Goal: Information Seeking & Learning: Learn about a topic

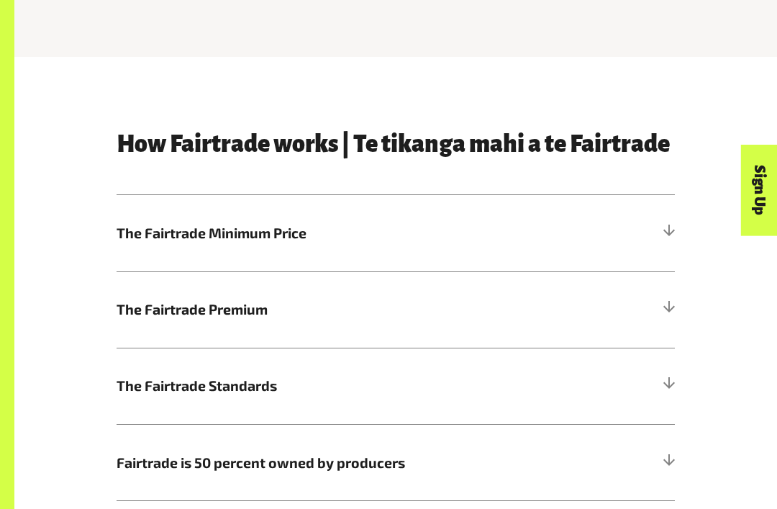
scroll to position [535, 0]
click at [560, 229] on h5 "The Fairtrade Minimum Price" at bounding box center [396, 232] width 558 height 76
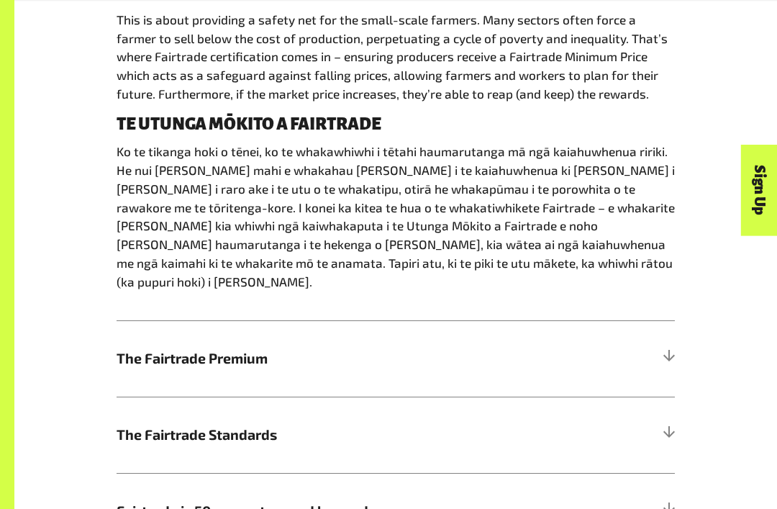
scroll to position [794, 0]
click at [333, 348] on span "The Fairtrade Premium" at bounding box center [326, 358] width 419 height 21
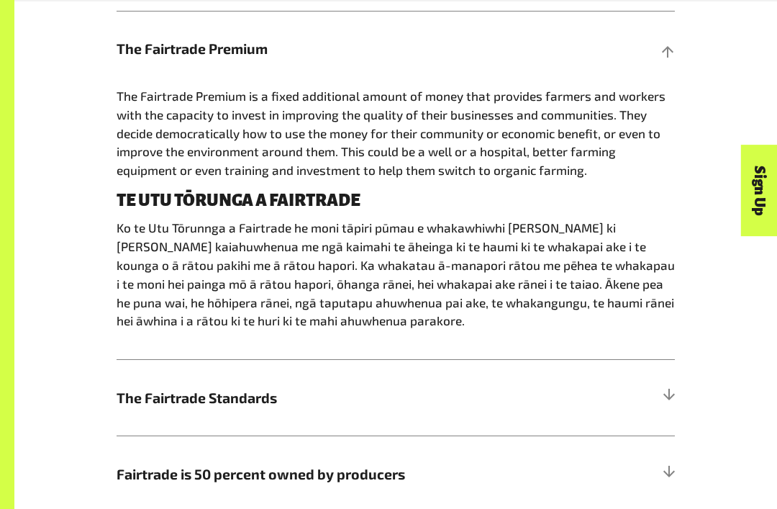
click at [343, 391] on span "The Fairtrade Standards" at bounding box center [326, 397] width 419 height 21
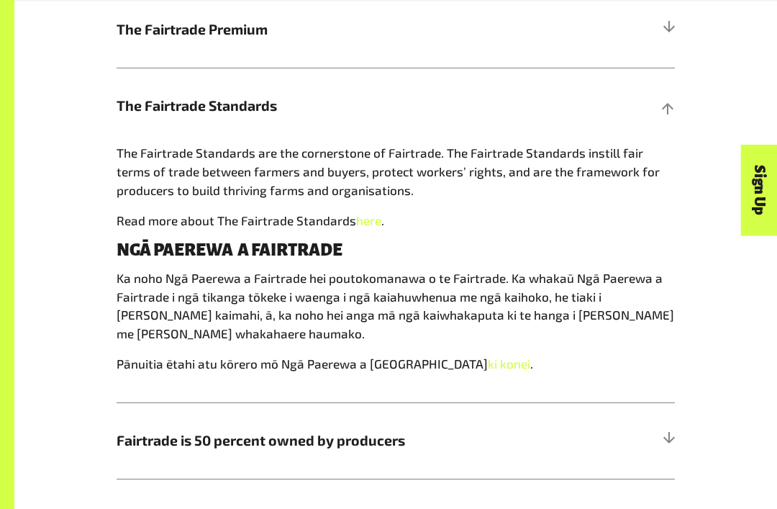
scroll to position [815, 0]
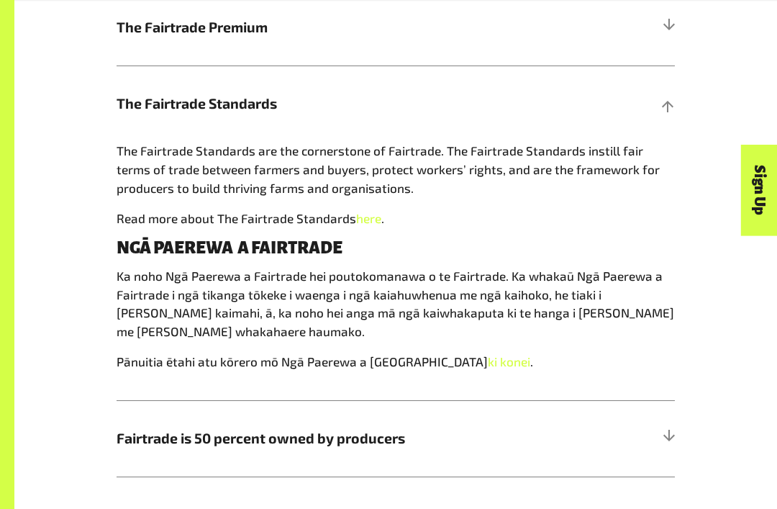
click at [236, 444] on h5 "Fairtrade is 50 percent owned by producers" at bounding box center [396, 439] width 558 height 76
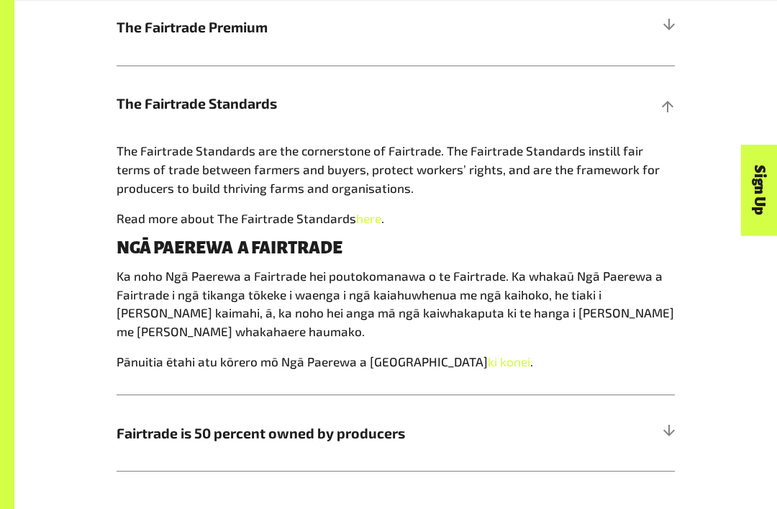
scroll to position [816, 0]
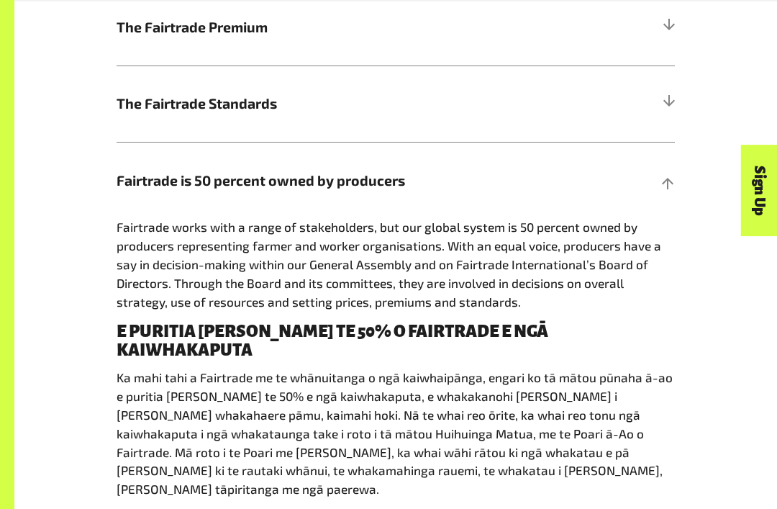
click at [368, 94] on span "The Fairtrade Standards" at bounding box center [326, 103] width 419 height 21
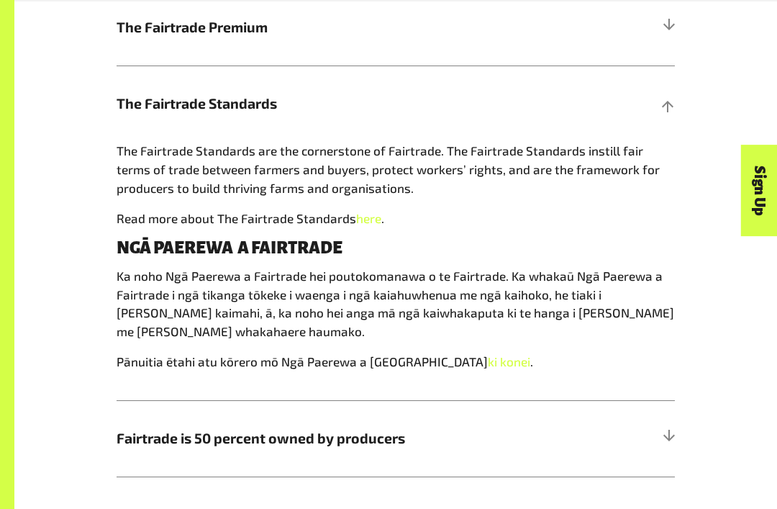
click at [359, 91] on h5 "The Fairtrade Standards" at bounding box center [396, 103] width 558 height 76
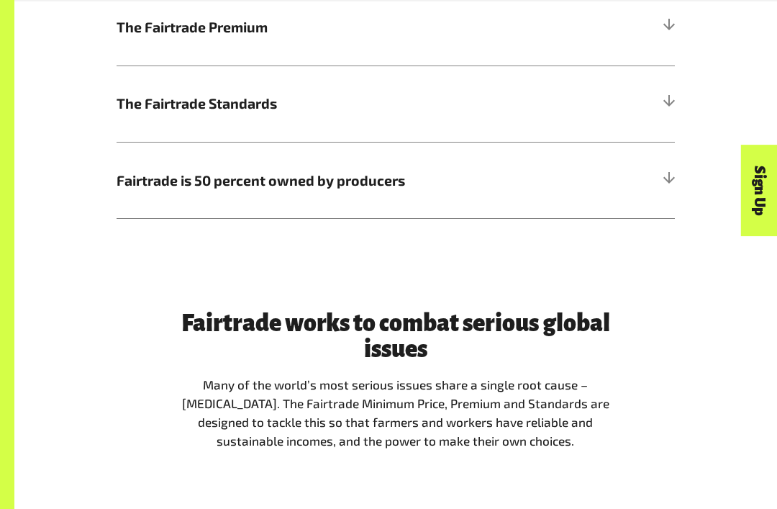
click at [332, 187] on span "Fairtrade is 50 percent owned by producers" at bounding box center [326, 180] width 419 height 21
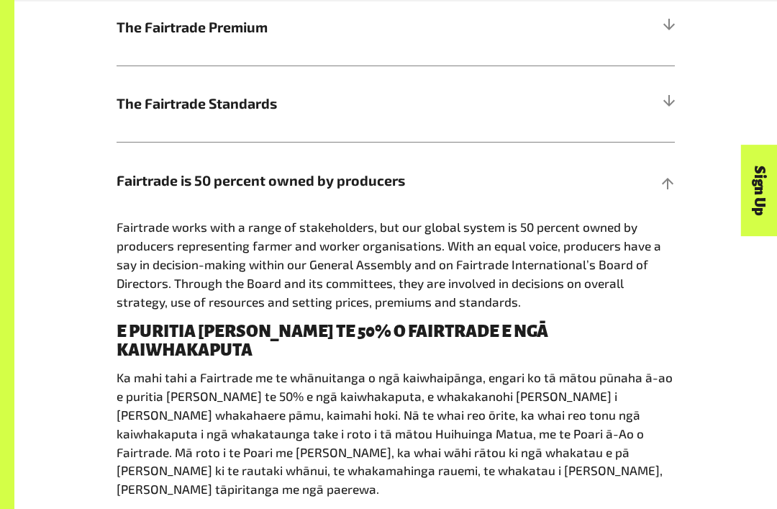
click at [661, 89] on h5 "The Fairtrade Standards" at bounding box center [396, 103] width 558 height 76
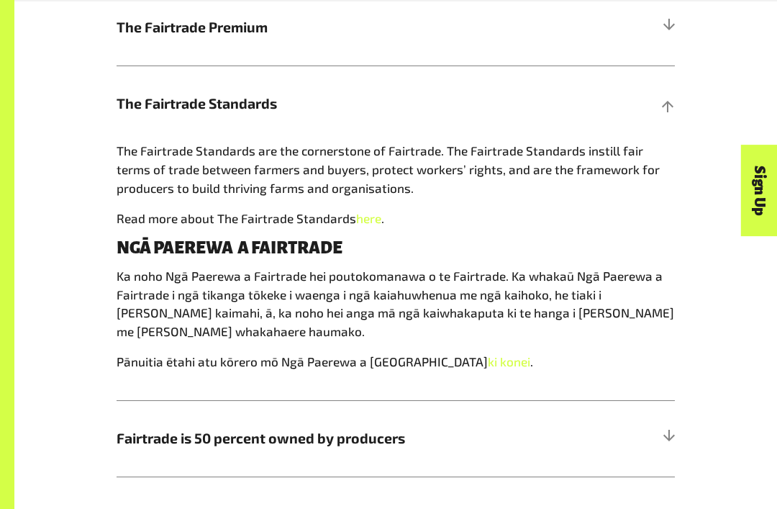
click at [645, 102] on h5 "The Fairtrade Standards" at bounding box center [396, 103] width 558 height 76
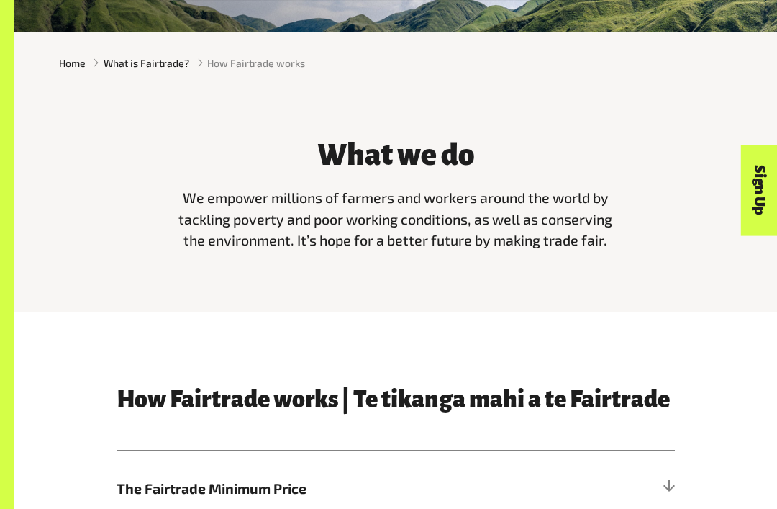
scroll to position [283, 0]
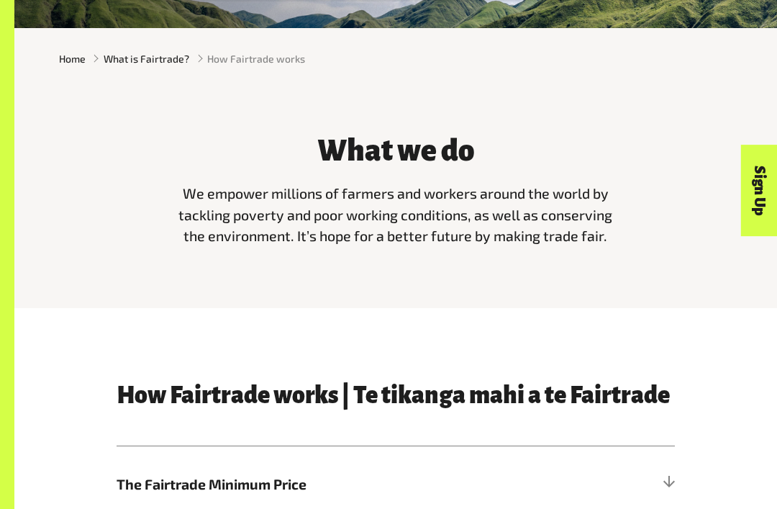
click at [263, 489] on span "The Fairtrade Minimum Price" at bounding box center [326, 484] width 419 height 21
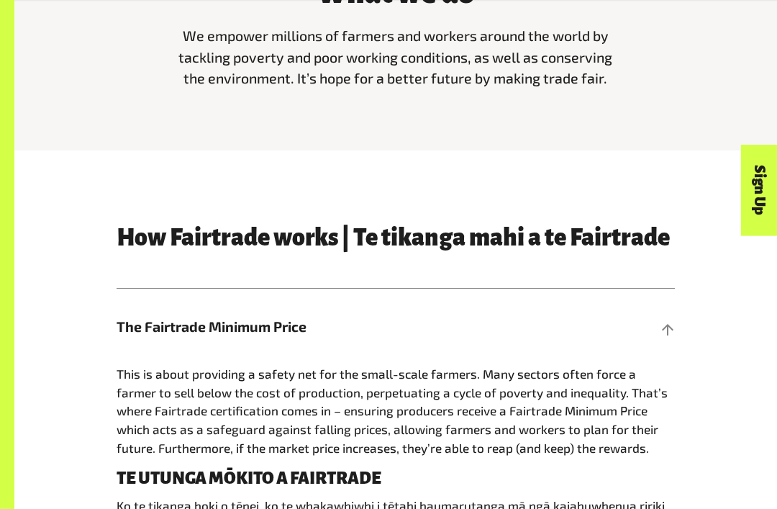
scroll to position [442, 0]
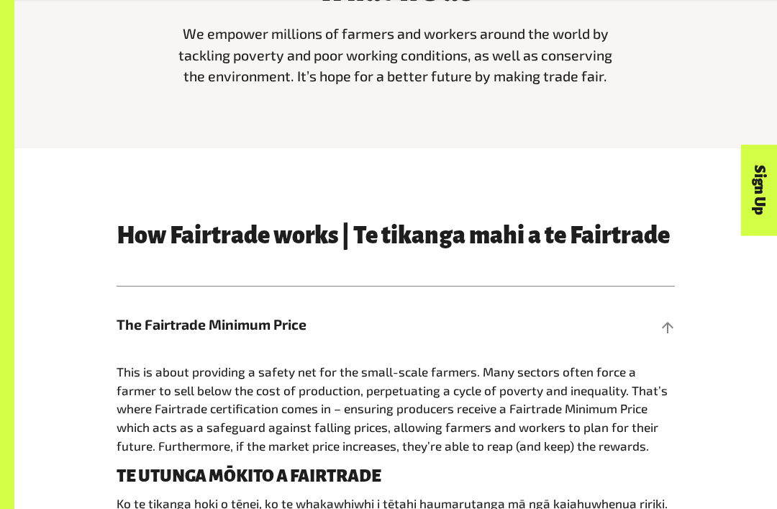
click at [227, 316] on span "The Fairtrade Minimum Price" at bounding box center [326, 324] width 419 height 21
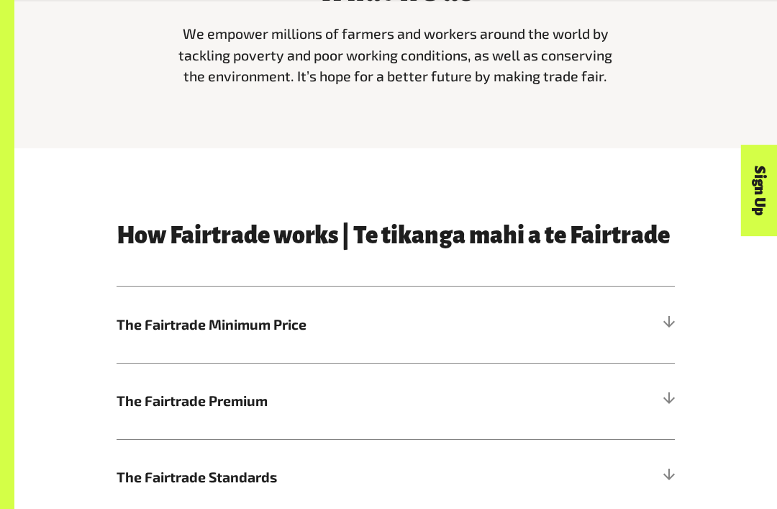
click at [176, 413] on h5 "The Fairtrade Premium" at bounding box center [396, 401] width 558 height 76
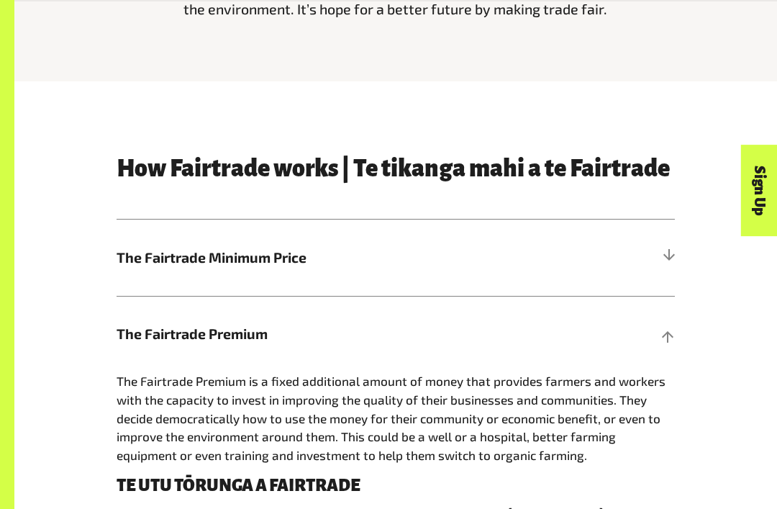
scroll to position [549, 0]
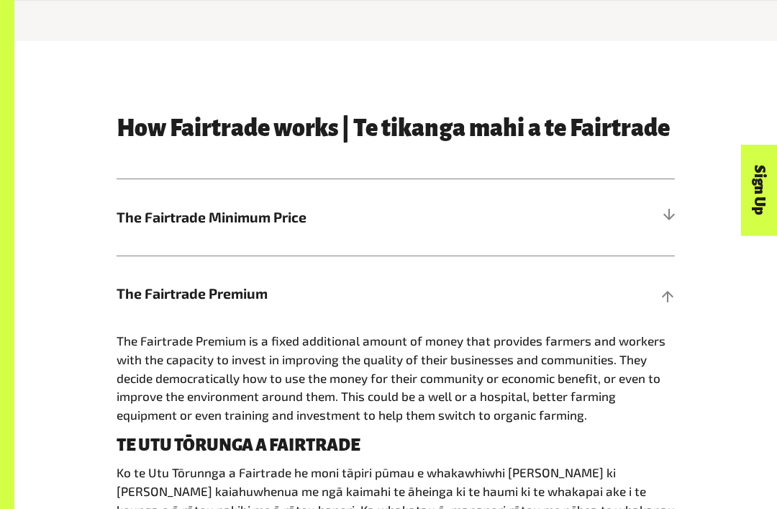
click at [286, 284] on span "The Fairtrade Premium" at bounding box center [326, 294] width 419 height 21
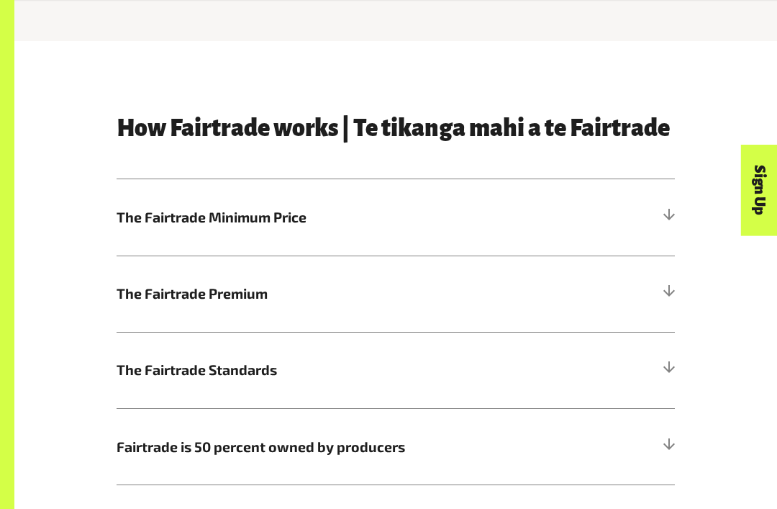
scroll to position [550, 0]
click at [234, 367] on span "The Fairtrade Standards" at bounding box center [326, 369] width 419 height 21
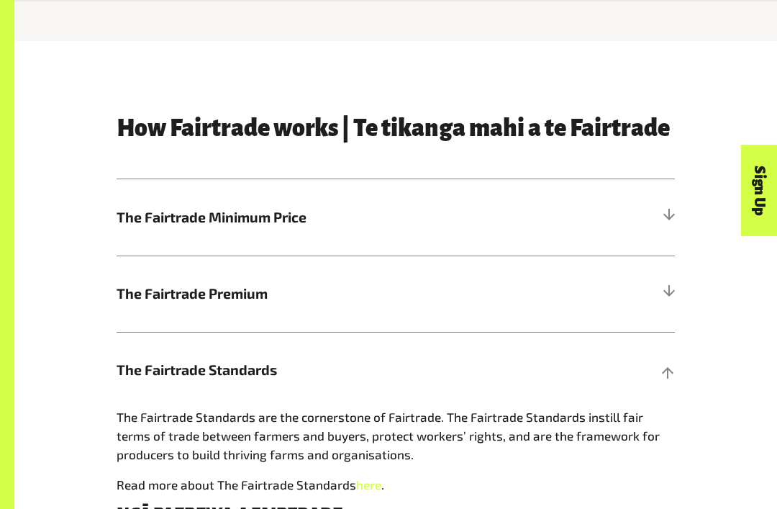
click at [235, 360] on span "The Fairtrade Standards" at bounding box center [326, 369] width 419 height 21
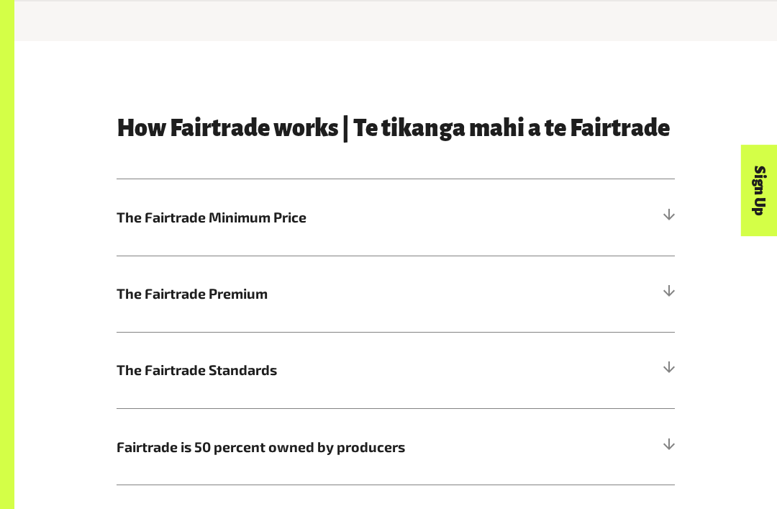
click at [232, 361] on span "The Fairtrade Standards" at bounding box center [326, 369] width 419 height 21
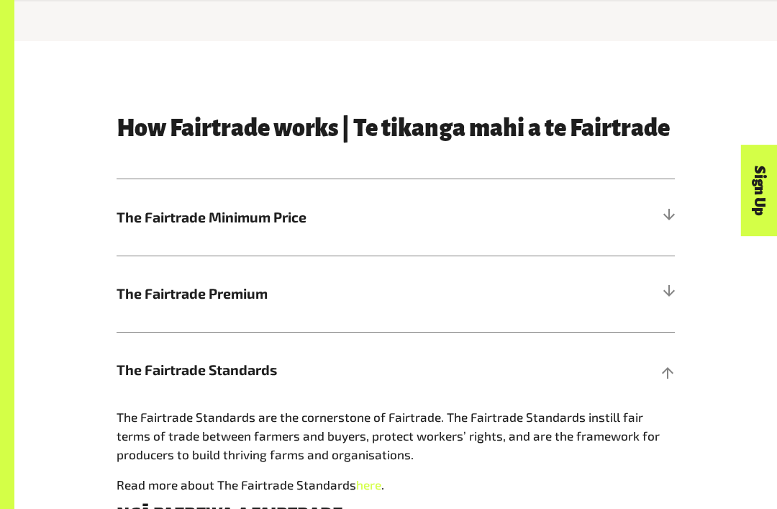
click at [304, 291] on span "The Fairtrade Premium" at bounding box center [326, 293] width 419 height 21
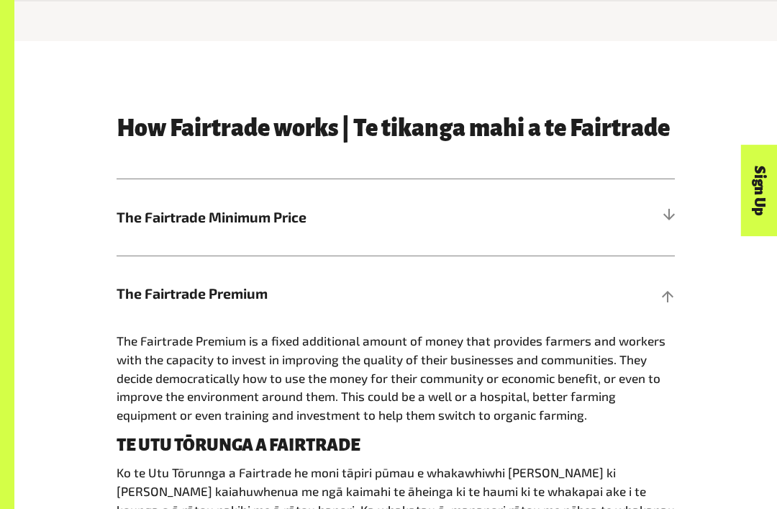
click at [375, 212] on span "The Fairtrade Minimum Price" at bounding box center [326, 217] width 419 height 21
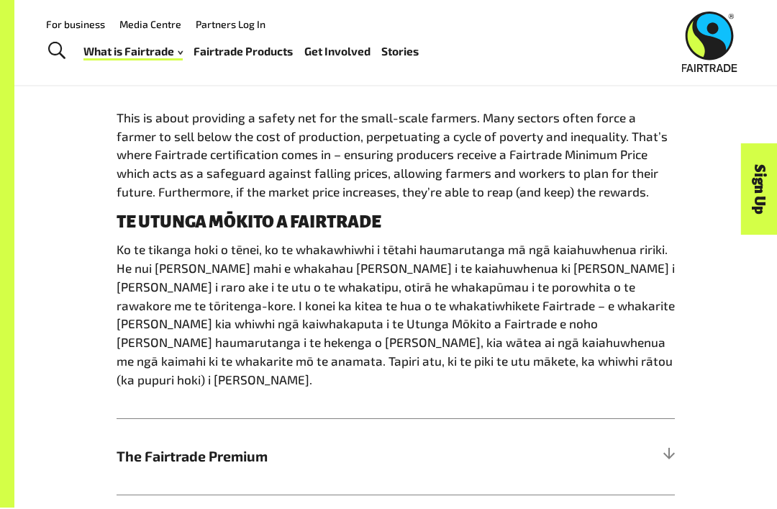
scroll to position [697, 0]
click at [244, 445] on span "The Fairtrade Premium" at bounding box center [326, 455] width 419 height 21
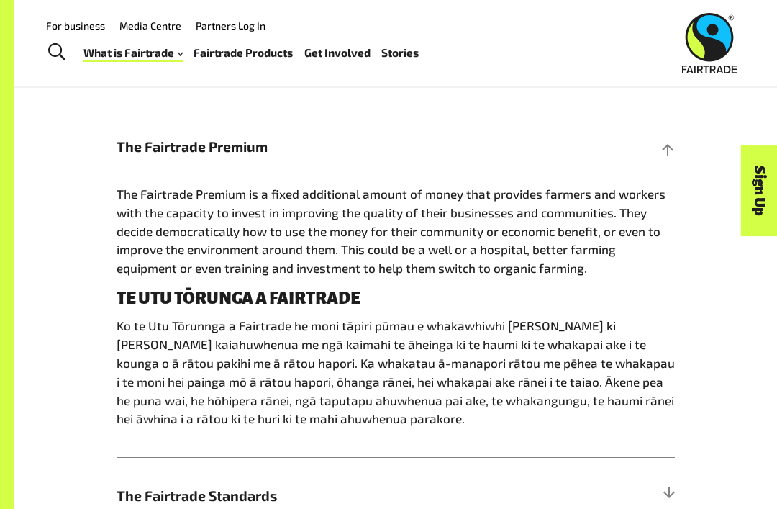
click at [240, 471] on h5 "The Fairtrade Standards" at bounding box center [396, 495] width 558 height 76
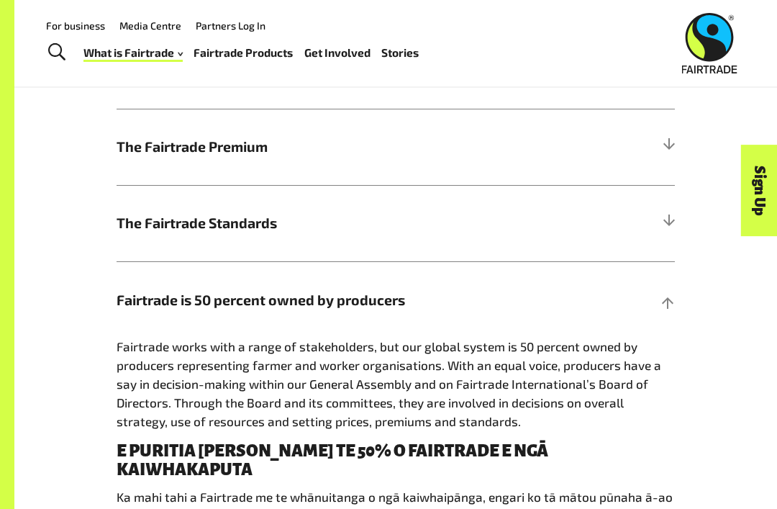
click at [322, 272] on h5 "Fairtrade is 50 percent owned by producers" at bounding box center [396, 299] width 558 height 76
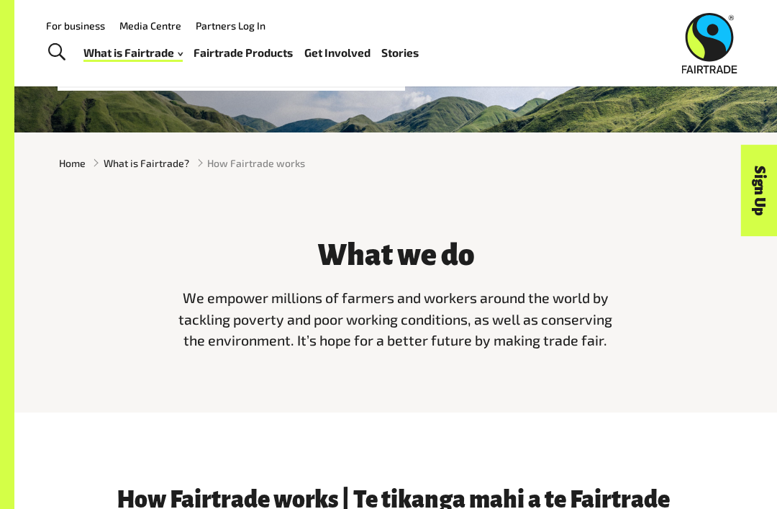
scroll to position [178, 0]
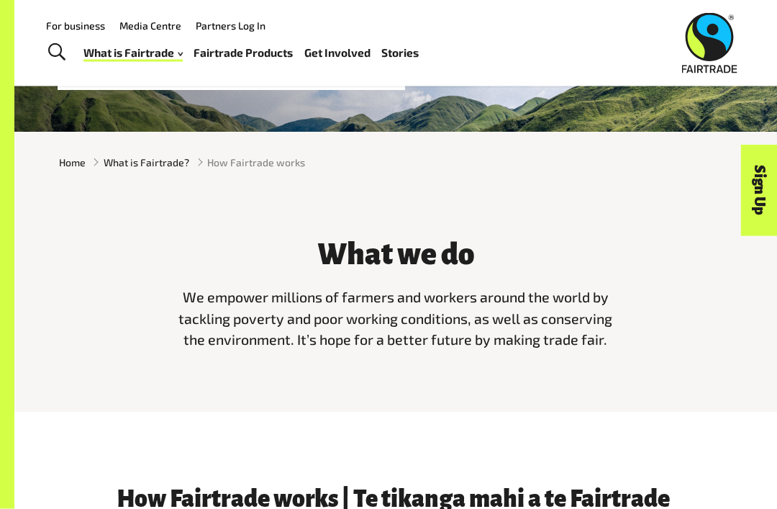
click at [260, 171] on div "Home What is Fairtrade? How Fairtrade works" at bounding box center [395, 163] width 763 height 38
click at [263, 169] on span "How Fairtrade works" at bounding box center [256, 162] width 98 height 15
click at [253, 162] on span "How Fairtrade works" at bounding box center [256, 162] width 98 height 15
click at [226, 156] on span "How Fairtrade works" at bounding box center [256, 162] width 98 height 15
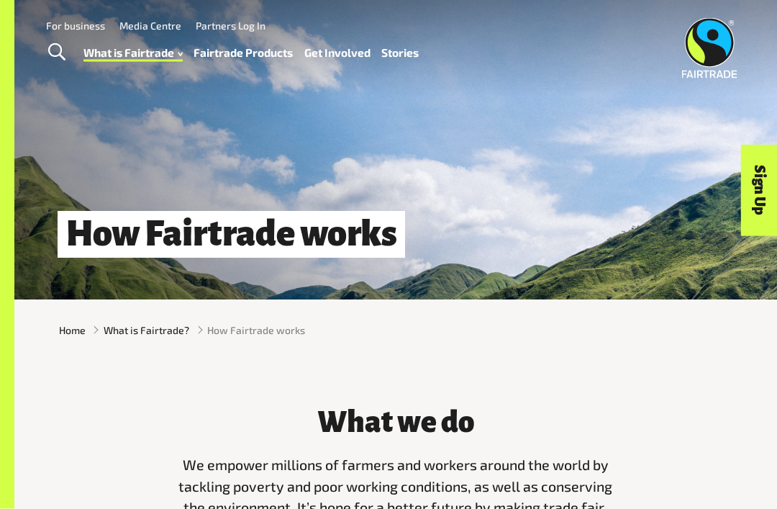
scroll to position [0, 0]
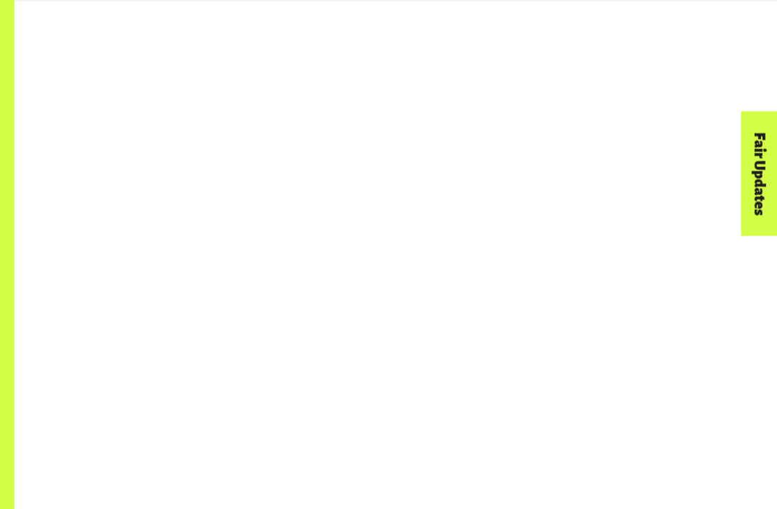
scroll to position [1104, 0]
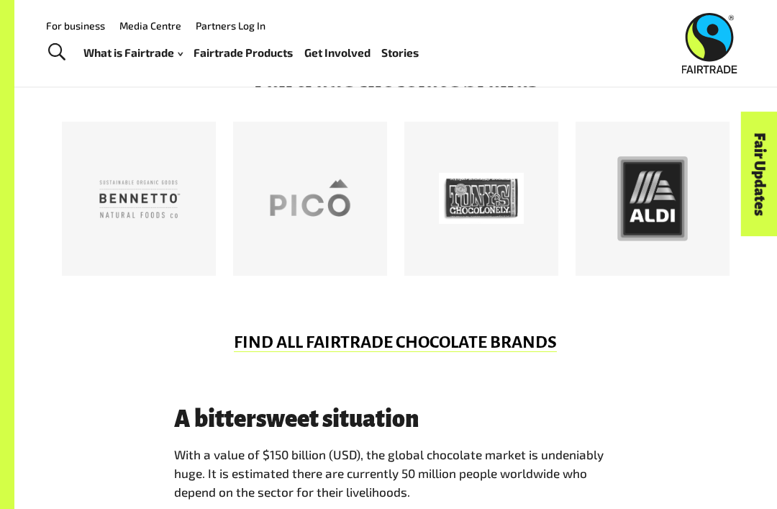
scroll to position [664, 0]
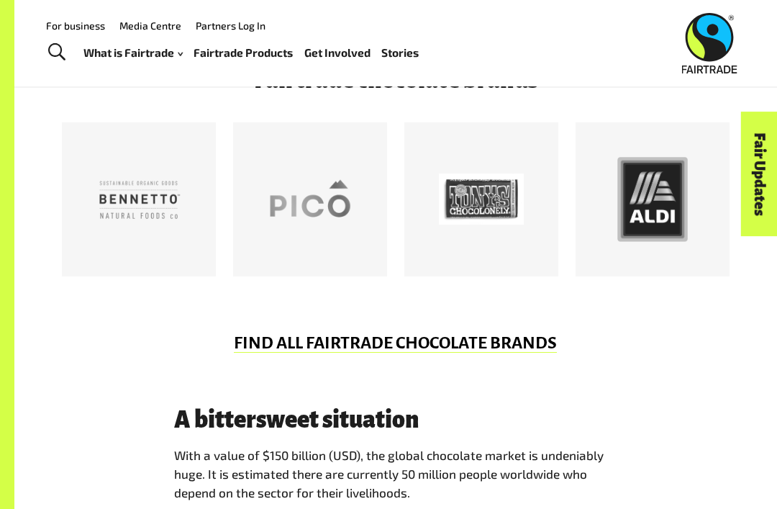
click at [656, 208] on div "Fair Updates" at bounding box center [679, 218] width 124 height 37
click at [627, 231] on div "Fair Updates" at bounding box center [679, 218] width 124 height 37
click at [673, 189] on div at bounding box center [652, 199] width 85 height 85
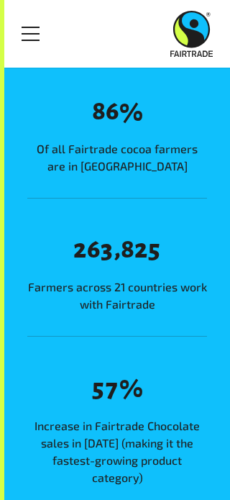
scroll to position [1896, 0]
